Goal: Task Accomplishment & Management: Use online tool/utility

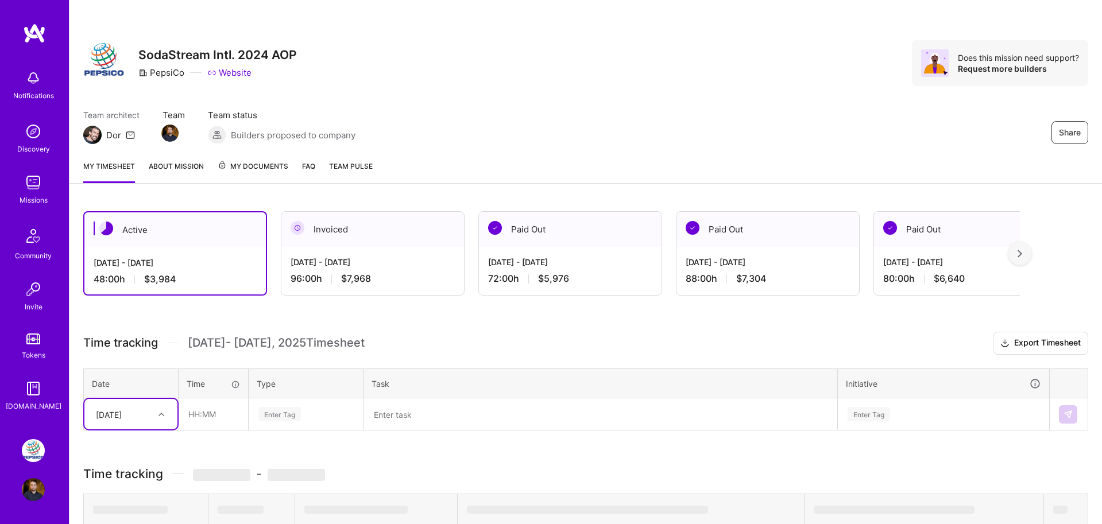
scroll to position [177, 0]
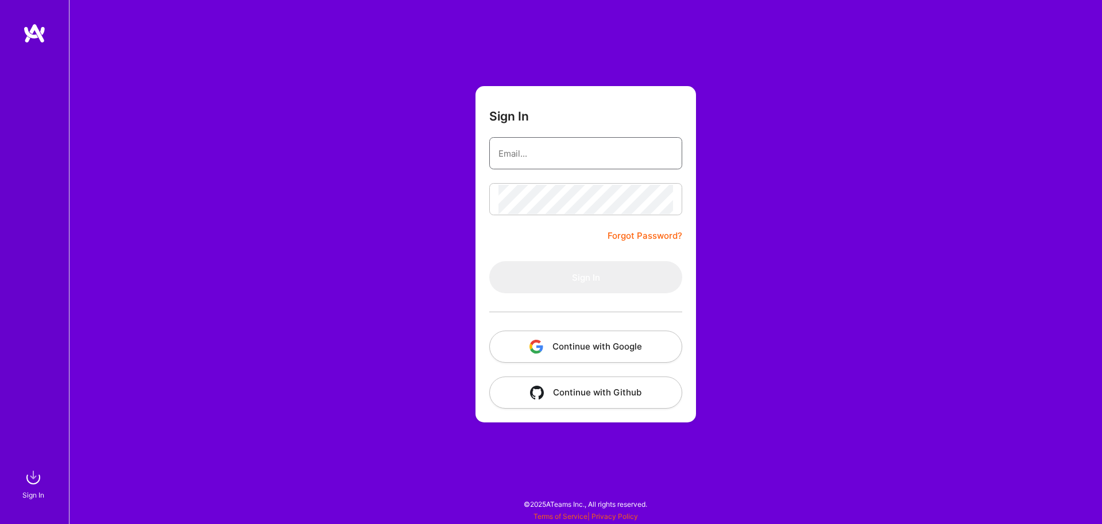
type input "[EMAIL_ADDRESS][DOMAIN_NAME]"
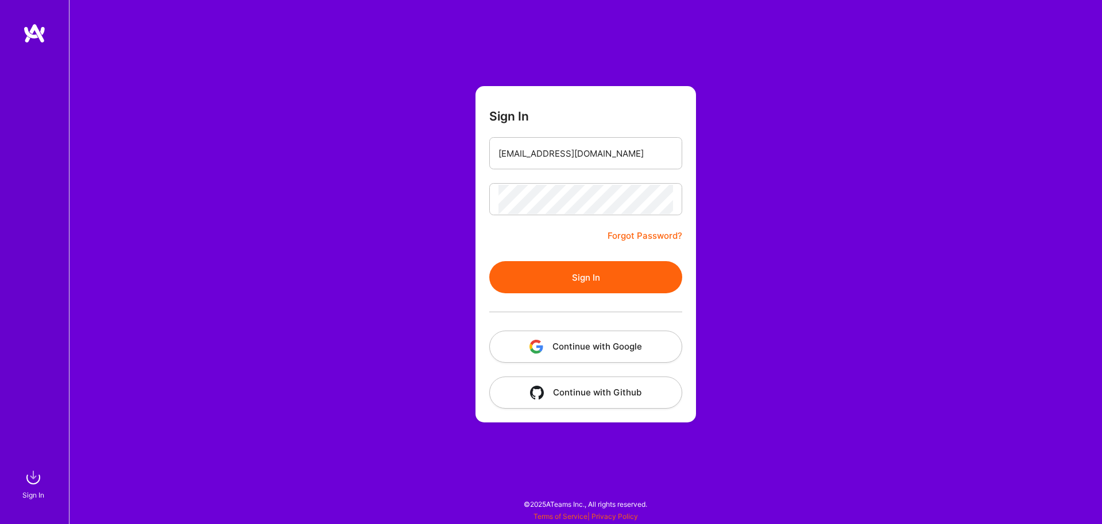
click at [569, 280] on button "Sign In" at bounding box center [585, 277] width 193 height 32
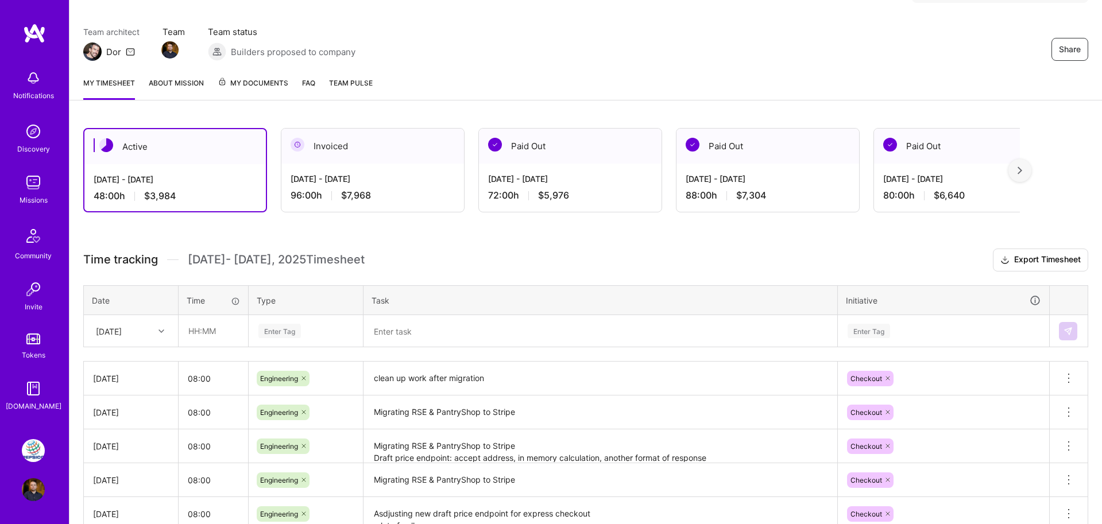
scroll to position [111, 0]
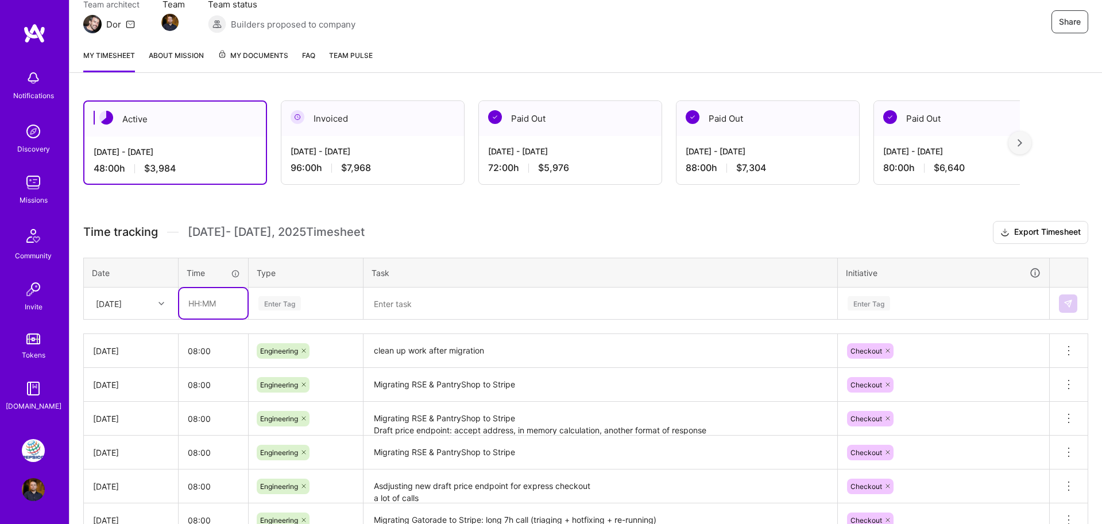
click at [211, 305] on input "text" at bounding box center [213, 303] width 68 height 30
type input "08:00"
click at [265, 312] on div "Enter Tag" at bounding box center [305, 304] width 113 height 30
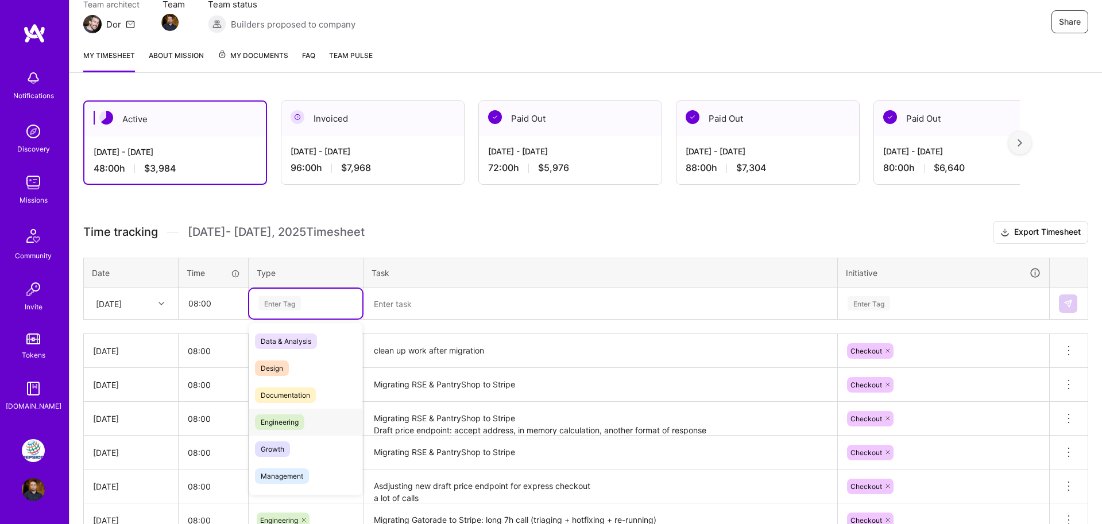
click at [274, 415] on span "Engineering" at bounding box center [279, 423] width 49 height 16
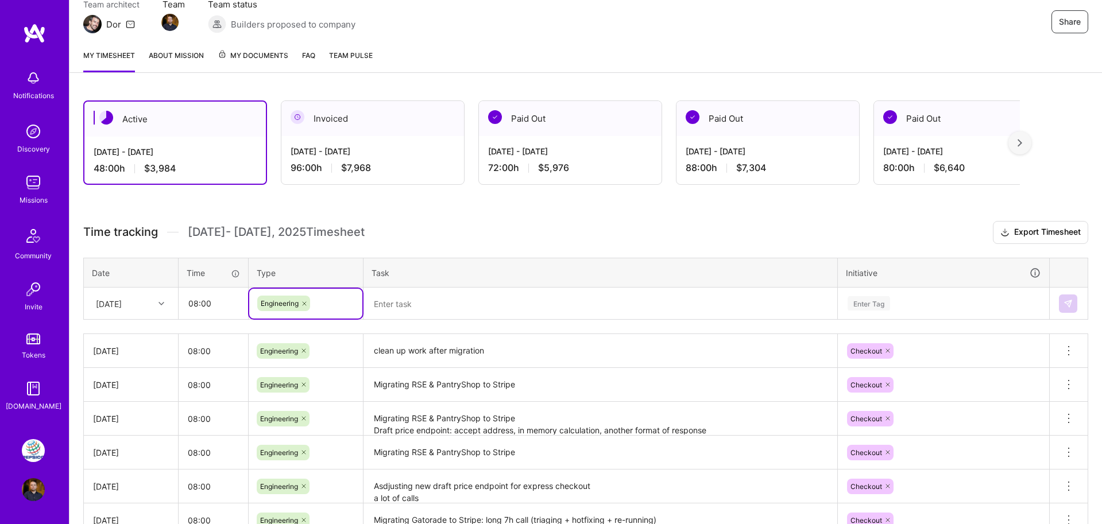
click at [410, 305] on textarea at bounding box center [601, 304] width 472 height 30
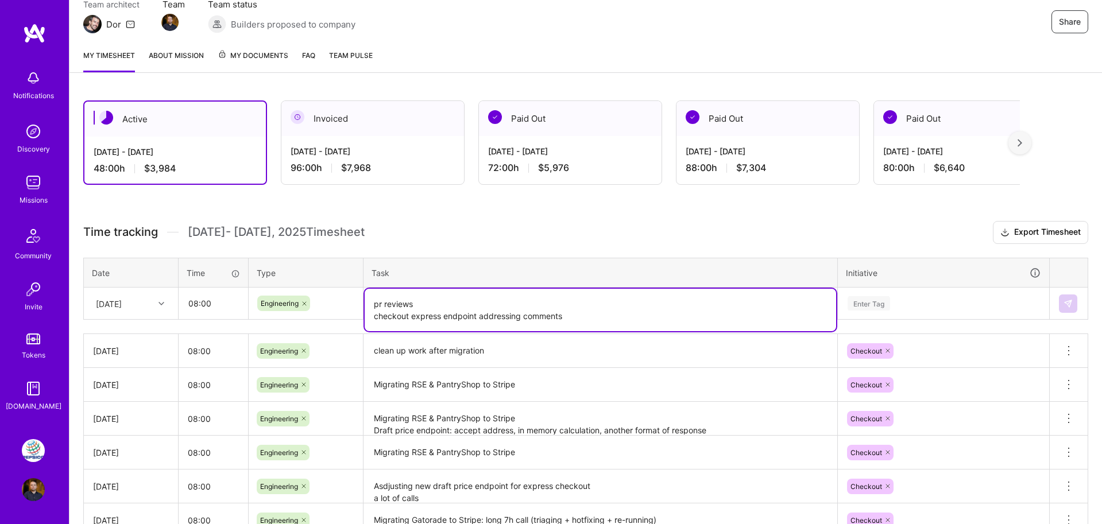
type textarea "pr reviews checkout express endpoint addressing comments"
click at [882, 307] on table "Date Time Type Task Initiative [DATE] 08:00 Engineering pr reviews checkout exp…" at bounding box center [585, 289] width 1005 height 63
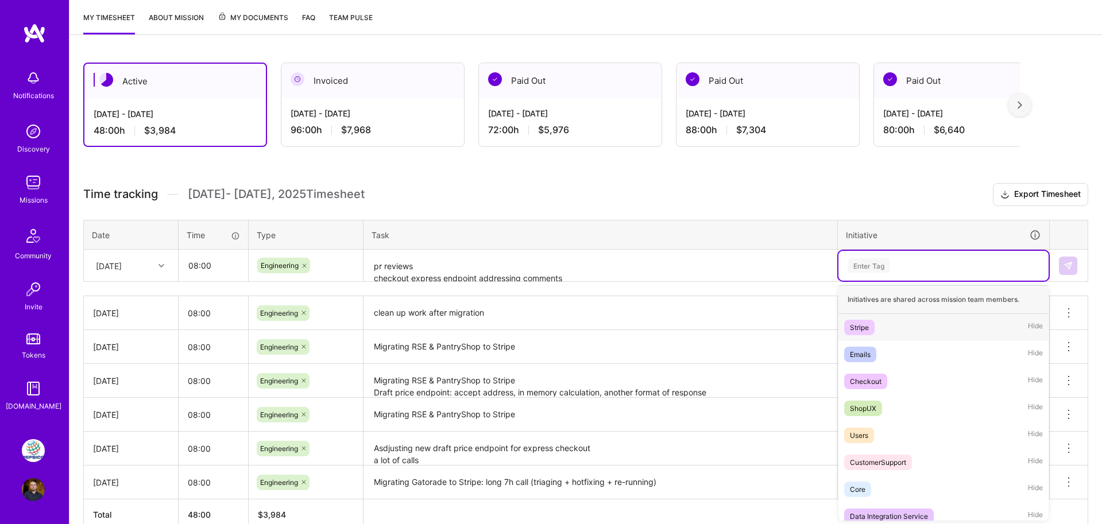
scroll to position [149, 0]
click at [879, 374] on span "Checkout" at bounding box center [865, 381] width 43 height 16
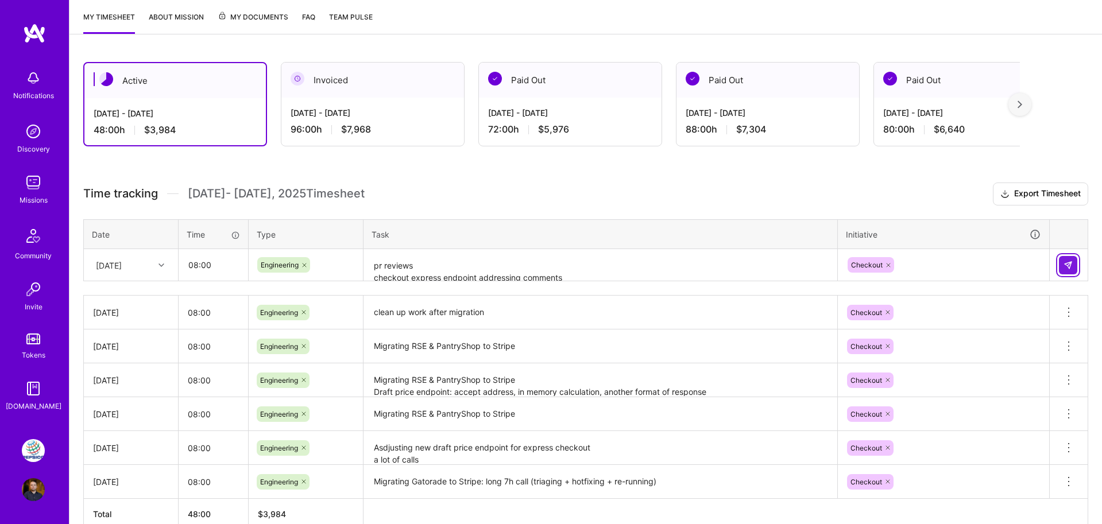
click at [1062, 264] on button at bounding box center [1068, 265] width 18 height 18
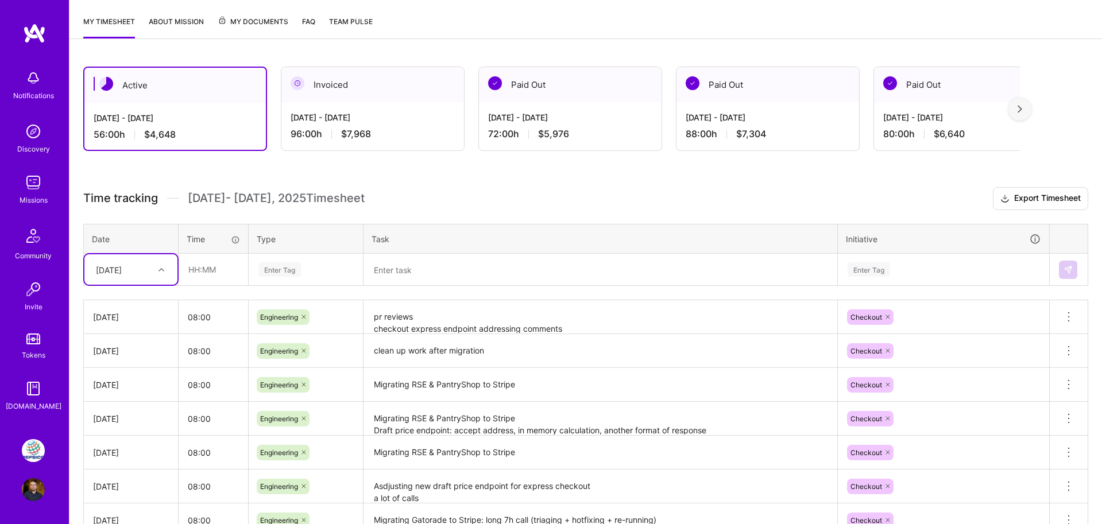
scroll to position [125, 0]
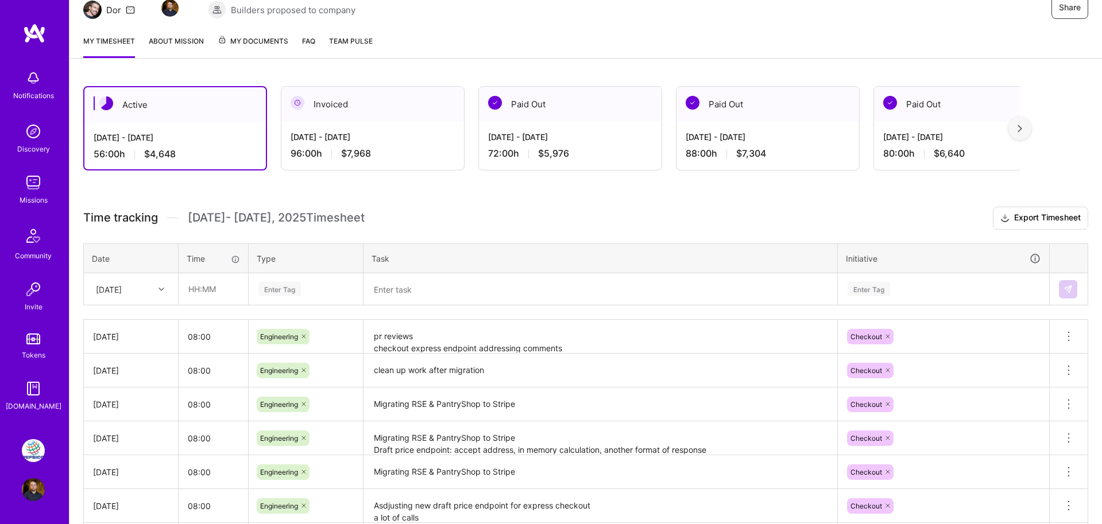
click at [37, 38] on img at bounding box center [34, 33] width 23 height 21
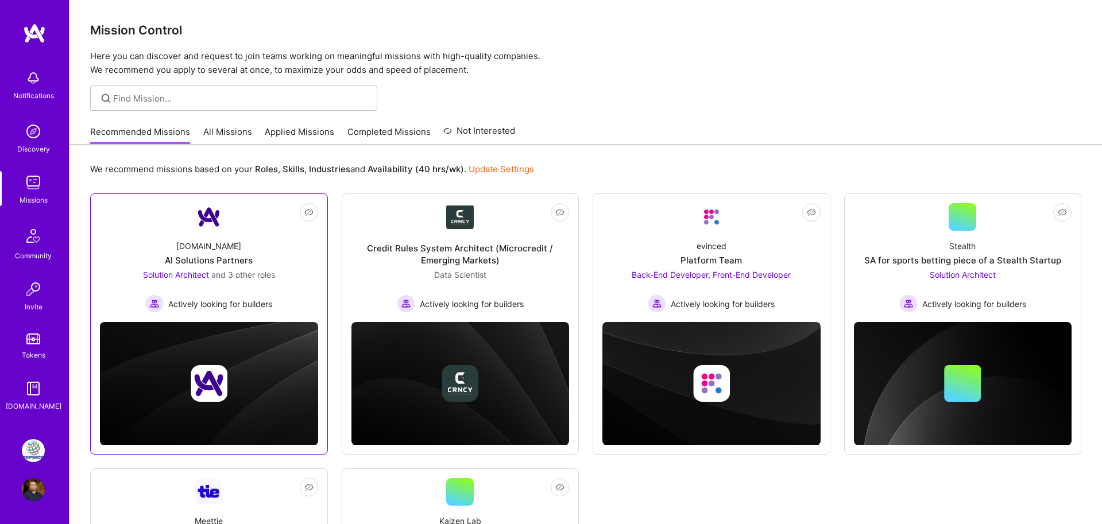
click at [200, 248] on div "[DOMAIN_NAME]" at bounding box center [208, 246] width 65 height 12
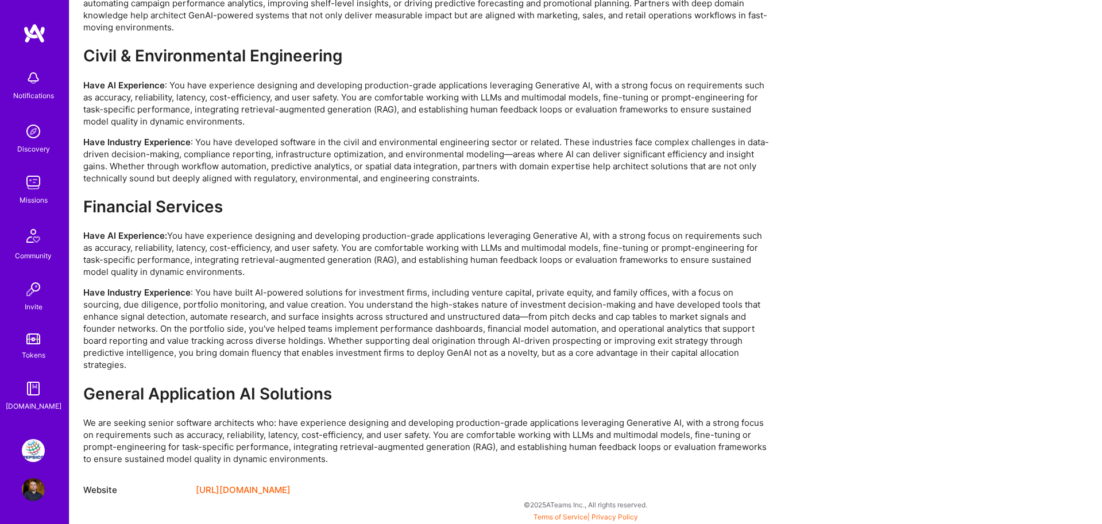
scroll to position [2455, 0]
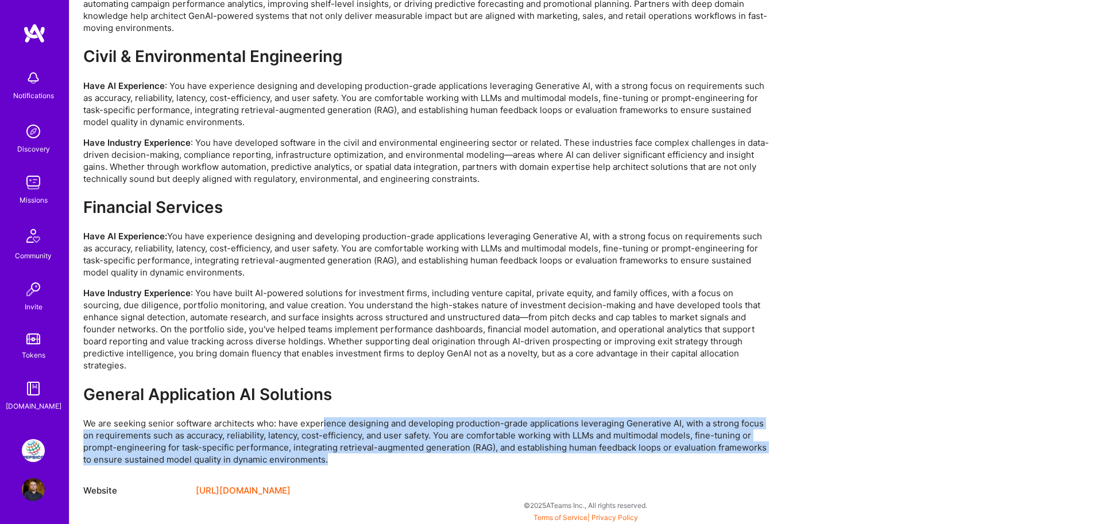
drag, startPoint x: 323, startPoint y: 426, endPoint x: 376, endPoint y: 455, distance: 60.1
click at [376, 455] on p "We are seeking senior software architects who: have experience designing and de…" at bounding box center [427, 442] width 689 height 48
click at [407, 462] on p "We are seeking senior software architects who: have experience designing and de…" at bounding box center [427, 442] width 689 height 48
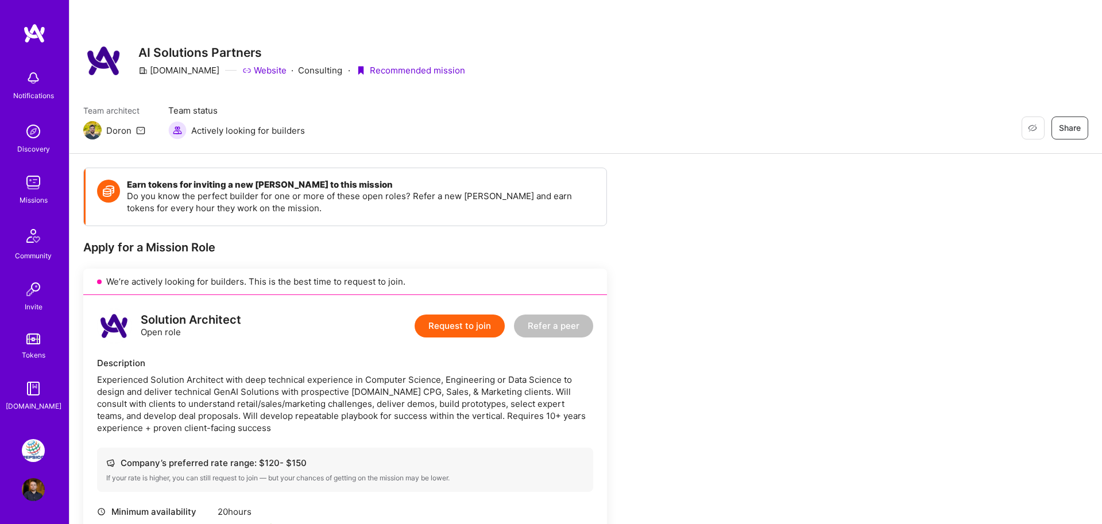
scroll to position [0, 0]
